Goal: Transaction & Acquisition: Purchase product/service

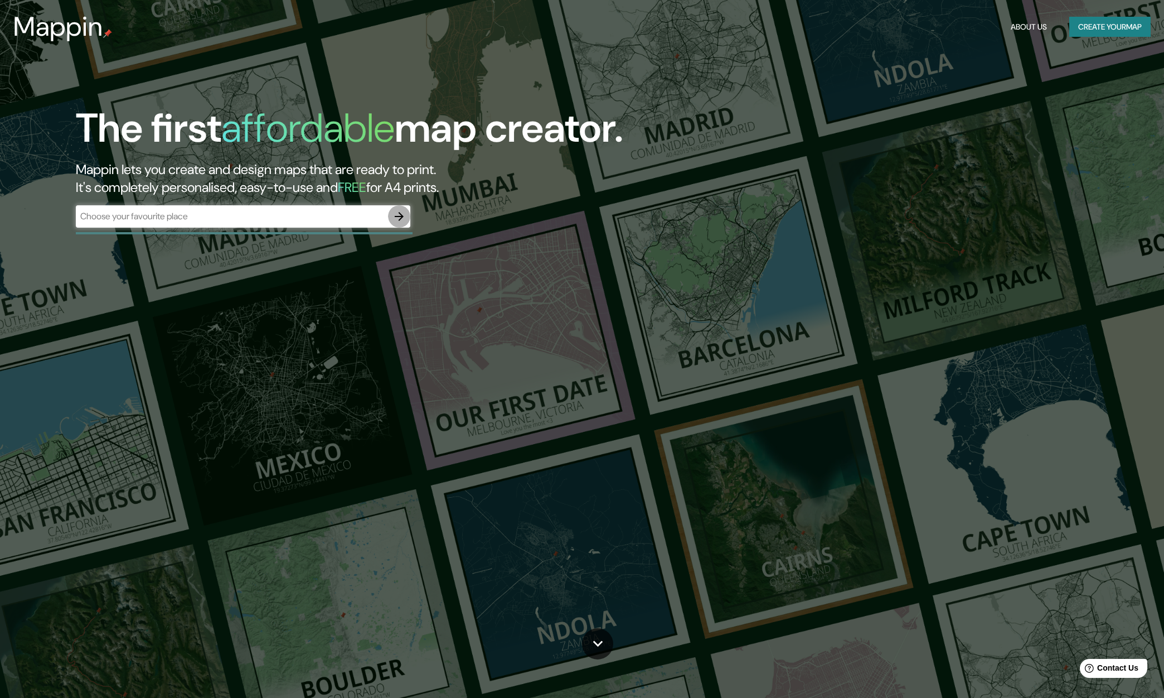
click at [401, 217] on icon "button" at bounding box center [399, 216] width 9 height 9
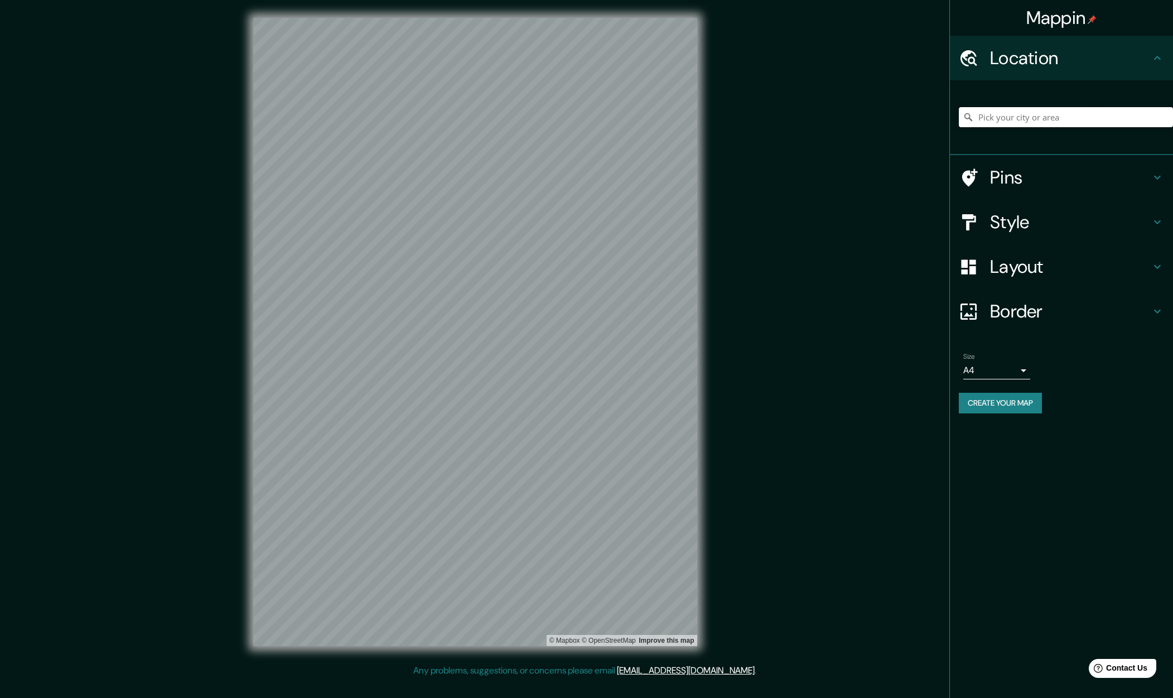
click at [1019, 119] on input "Pick your city or area" at bounding box center [1065, 117] width 214 height 20
type input "[US_STATE] and [US_STATE], [GEOGRAPHIC_DATA], [US_STATE] 93704, [GEOGRAPHIC_DAT…"
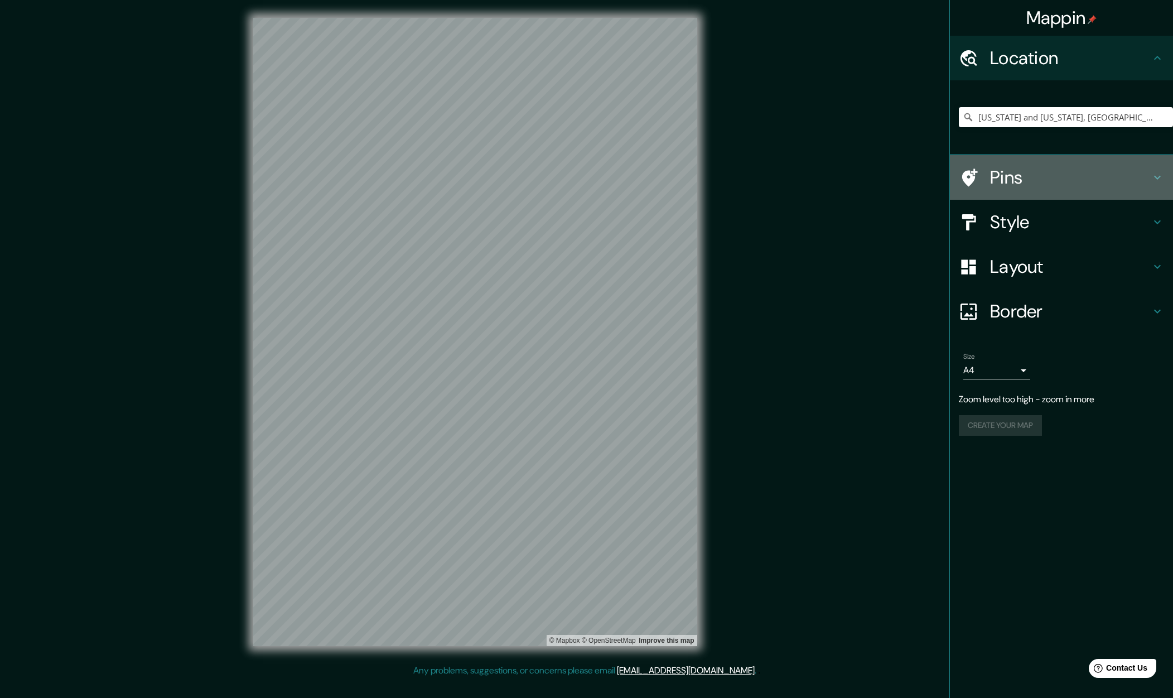
click at [1155, 175] on icon at bounding box center [1156, 177] width 13 height 13
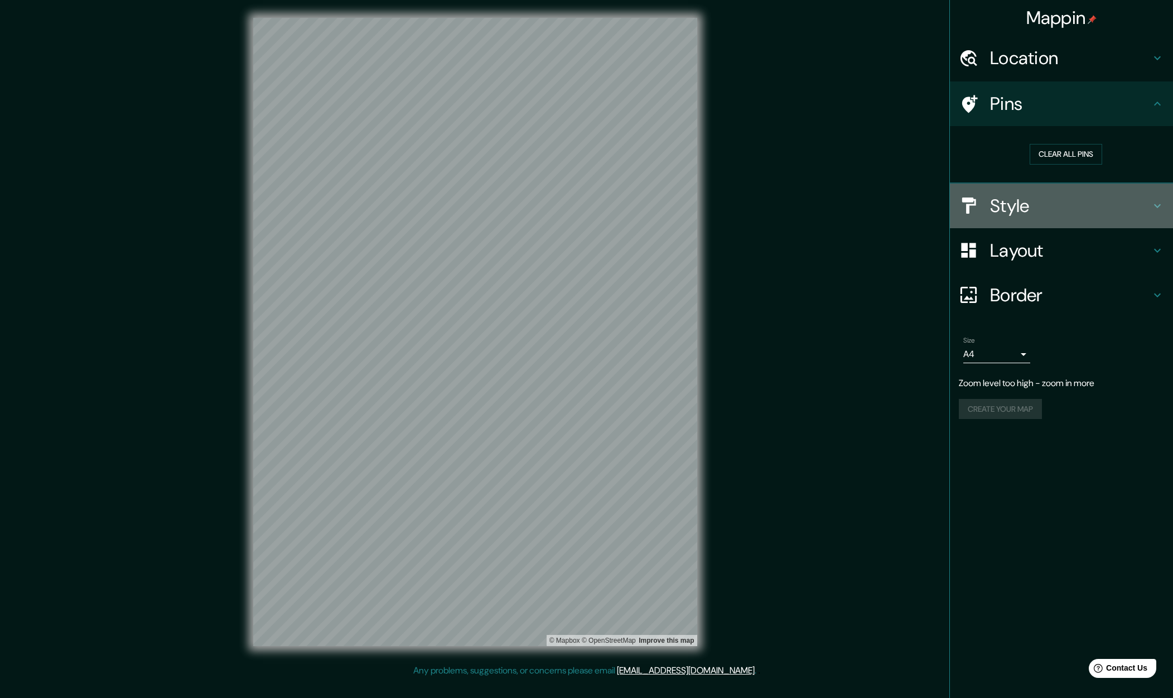
click at [1157, 205] on icon at bounding box center [1157, 206] width 7 height 4
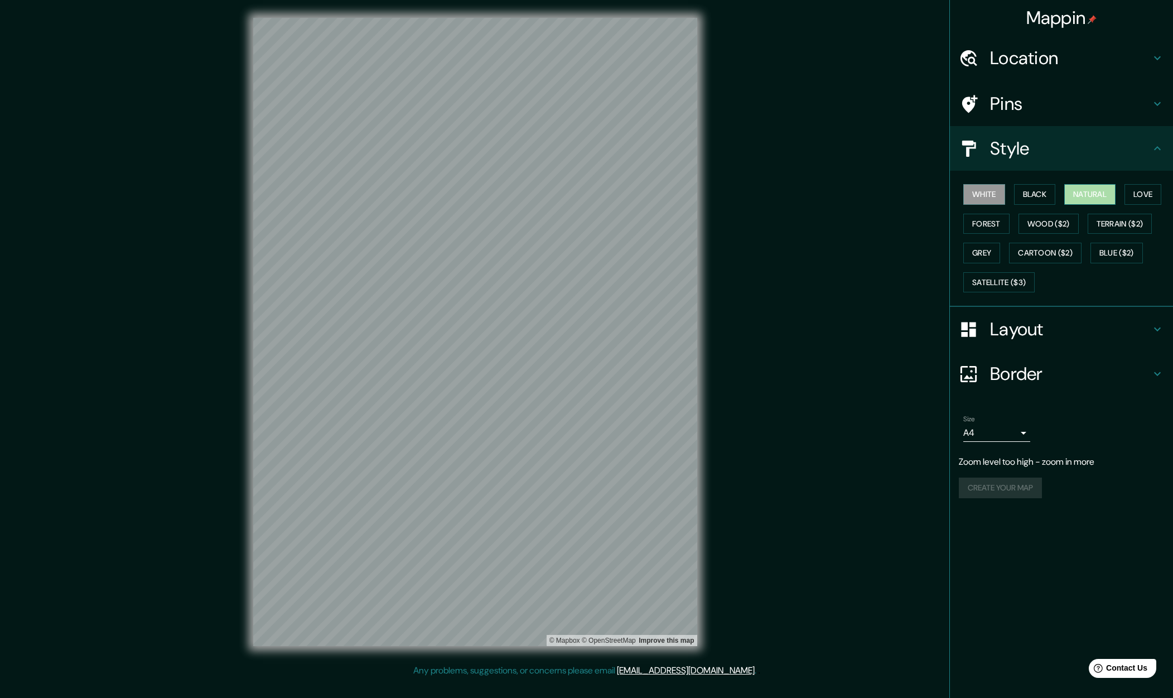
click at [1096, 193] on button "Natural" at bounding box center [1089, 194] width 51 height 21
click at [984, 221] on button "Forest" at bounding box center [986, 224] width 46 height 21
click at [1152, 194] on button "Love" at bounding box center [1142, 194] width 37 height 21
click at [984, 193] on button "White" at bounding box center [984, 194] width 42 height 21
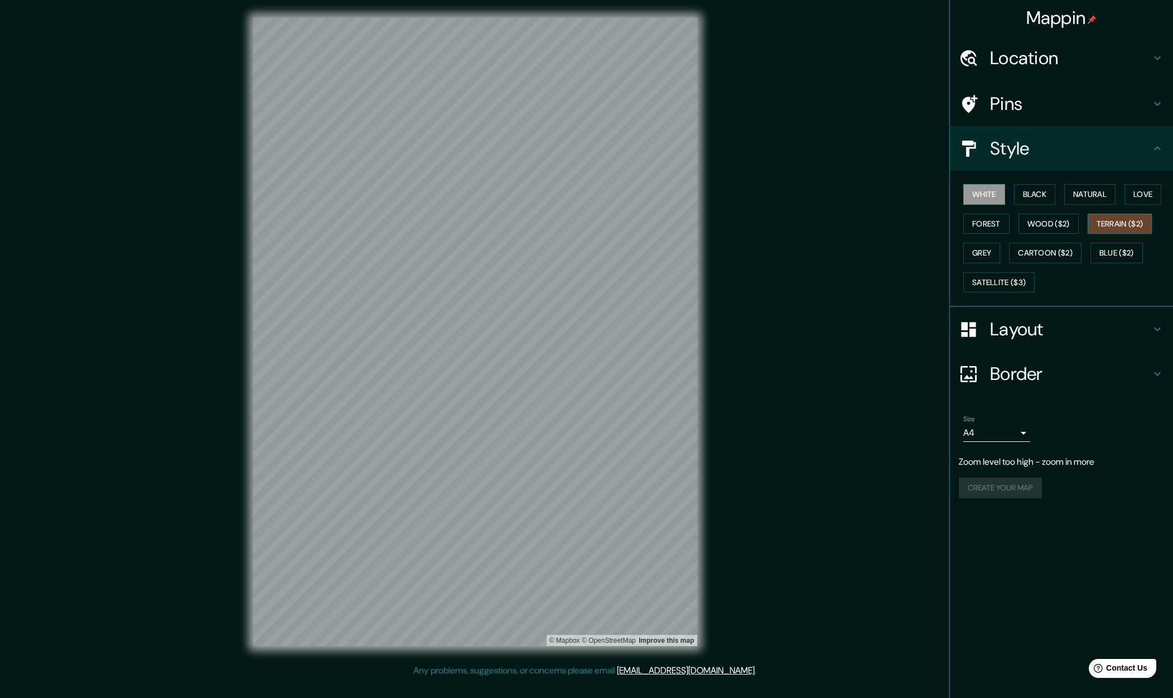
click at [1109, 221] on button "Terrain ($2)" at bounding box center [1119, 224] width 65 height 21
click at [1116, 252] on button "Blue ($2)" at bounding box center [1116, 253] width 52 height 21
click at [986, 278] on button "Satellite ($3)" at bounding box center [998, 282] width 71 height 21
click at [1147, 193] on button "Love" at bounding box center [1142, 194] width 37 height 21
click at [1096, 191] on button "Natural" at bounding box center [1089, 194] width 51 height 21
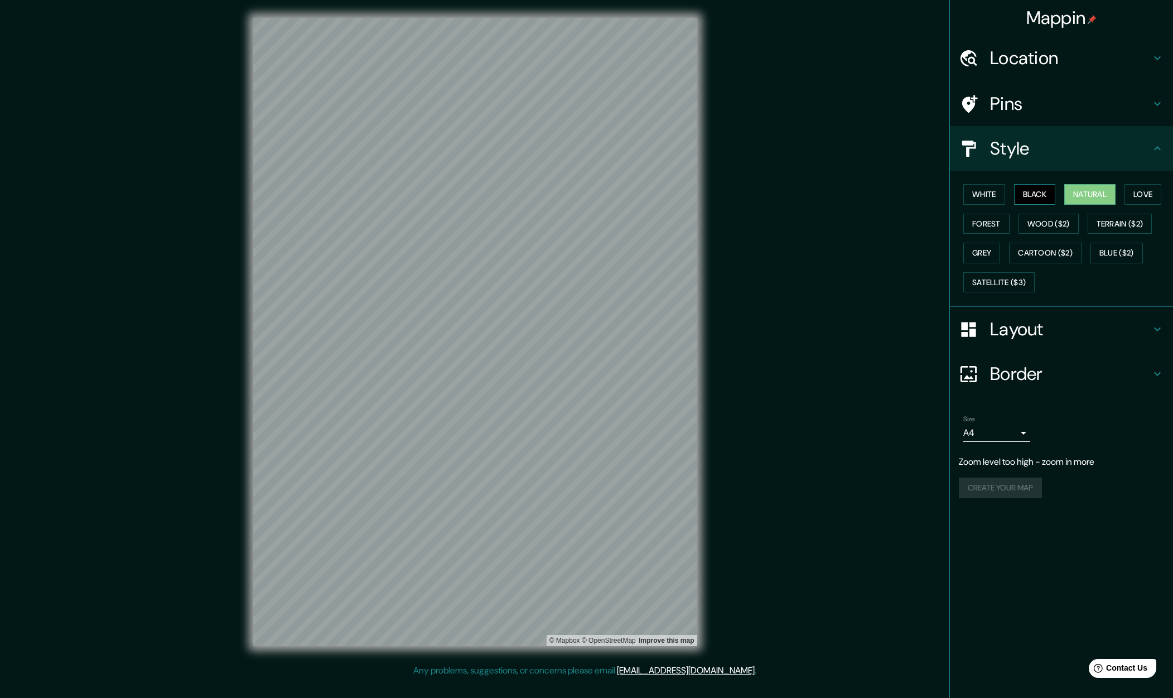
click at [1033, 195] on button "Black" at bounding box center [1035, 194] width 42 height 21
click at [985, 195] on button "White" at bounding box center [984, 194] width 42 height 21
click at [992, 220] on button "Forest" at bounding box center [986, 224] width 46 height 21
click at [989, 193] on button "White" at bounding box center [984, 194] width 42 height 21
